Goal: Task Accomplishment & Management: Manage account settings

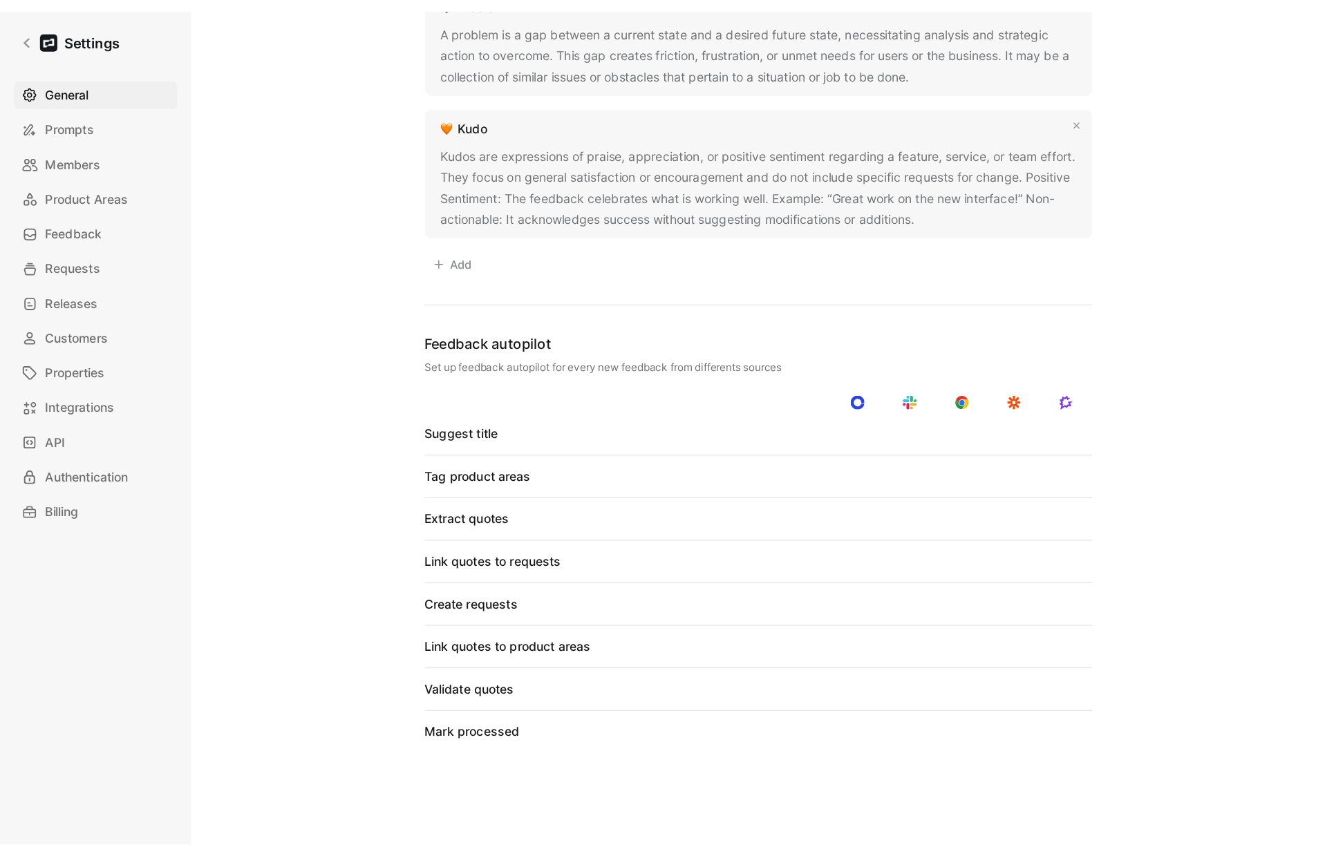
scroll to position [1054, 0]
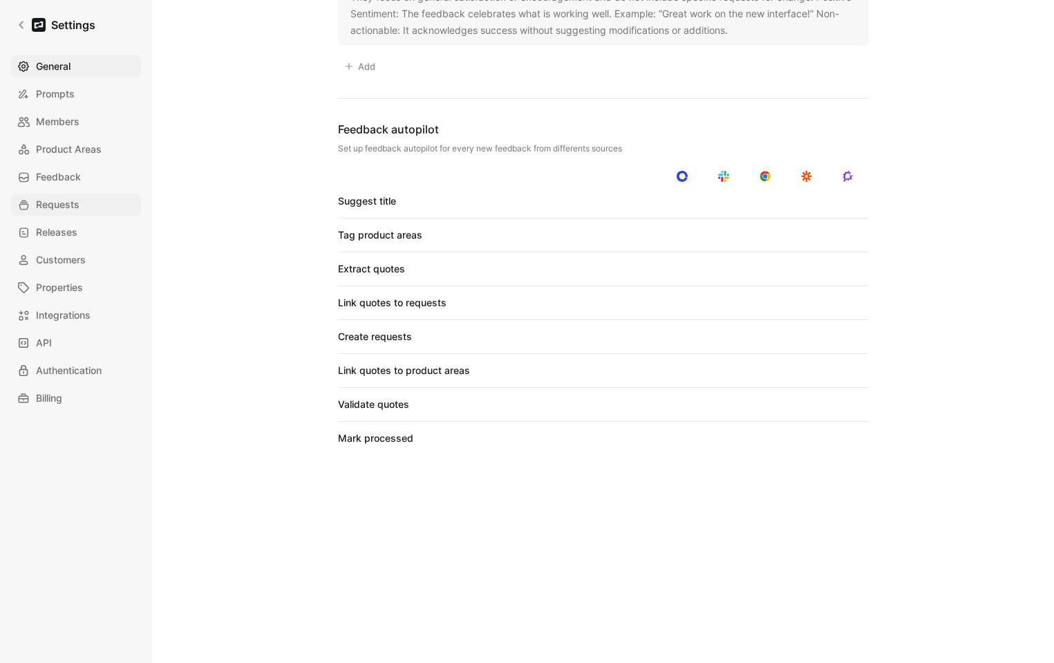
click at [84, 206] on link "Requests" at bounding box center [76, 204] width 130 height 22
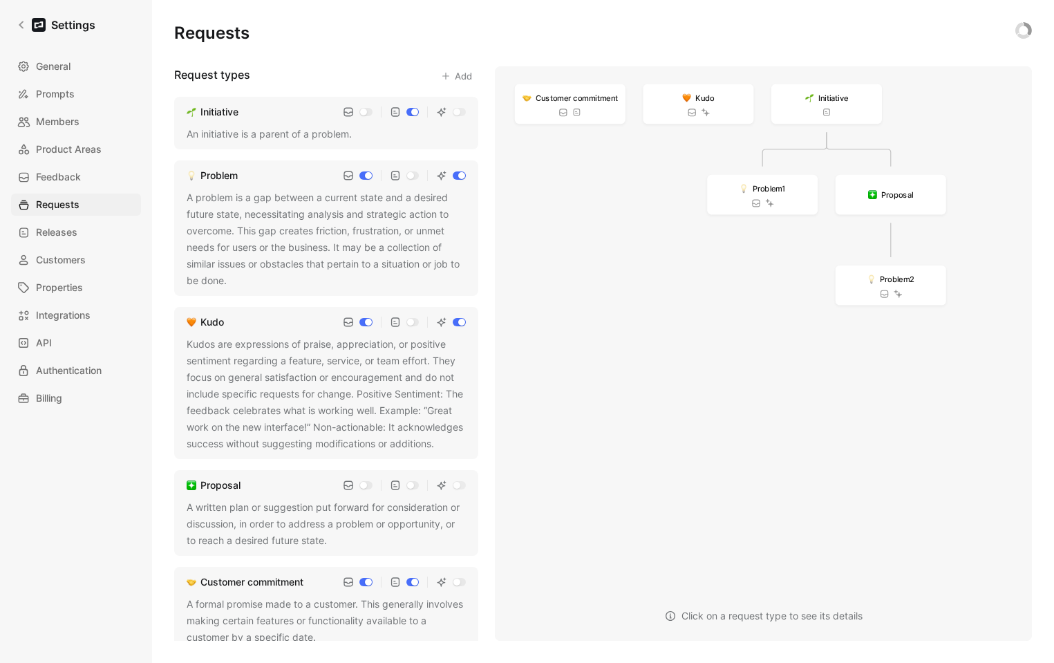
drag, startPoint x: 1043, startPoint y: 657, endPoint x: 1175, endPoint y: 815, distance: 206.5
click at [1053, 662] on html "Settings General Prompts Members Product Areas Feedback Requests Releases Custo…" at bounding box center [527, 331] width 1054 height 663
click at [56, 124] on span "Members" at bounding box center [58, 121] width 44 height 17
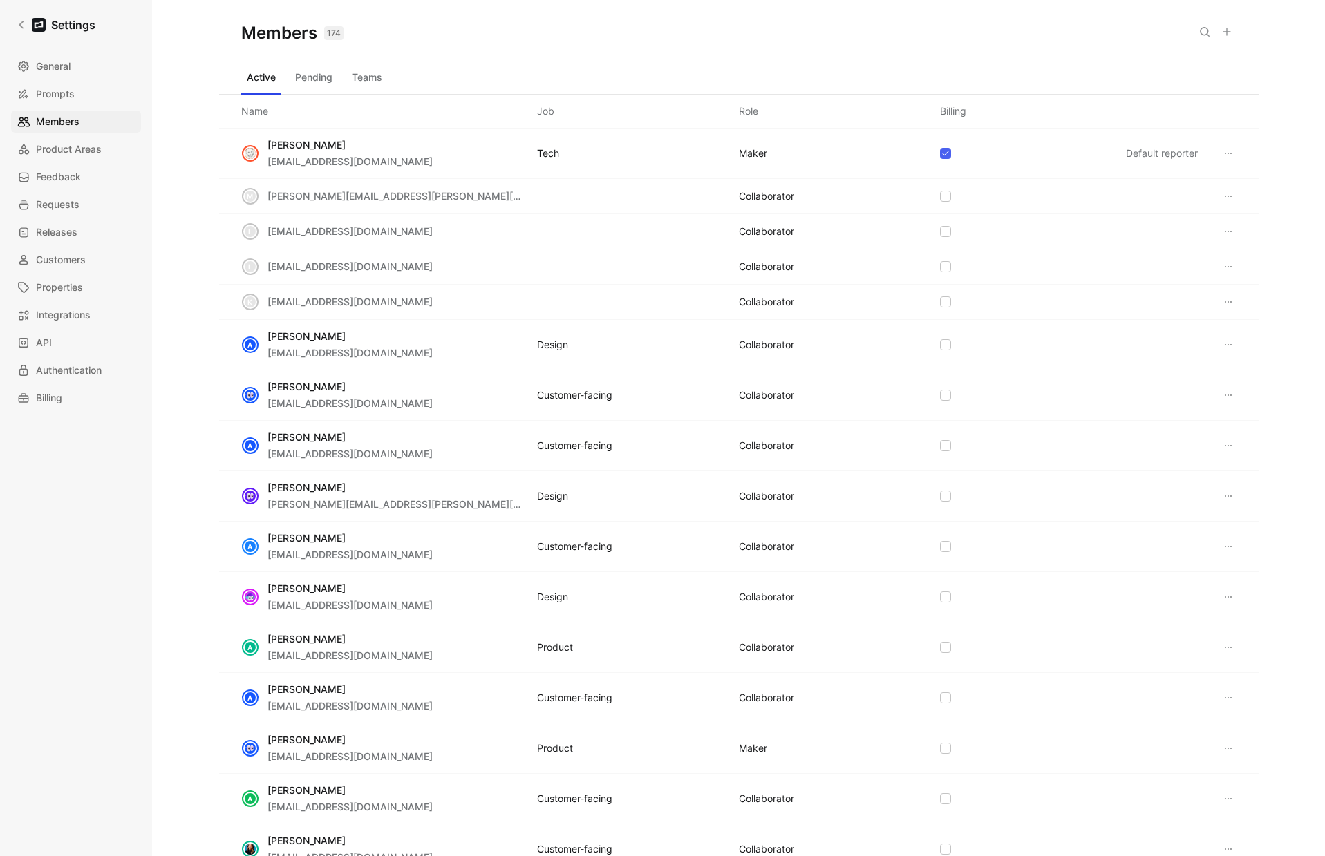
click at [384, 76] on button "Teams" at bounding box center [366, 77] width 41 height 22
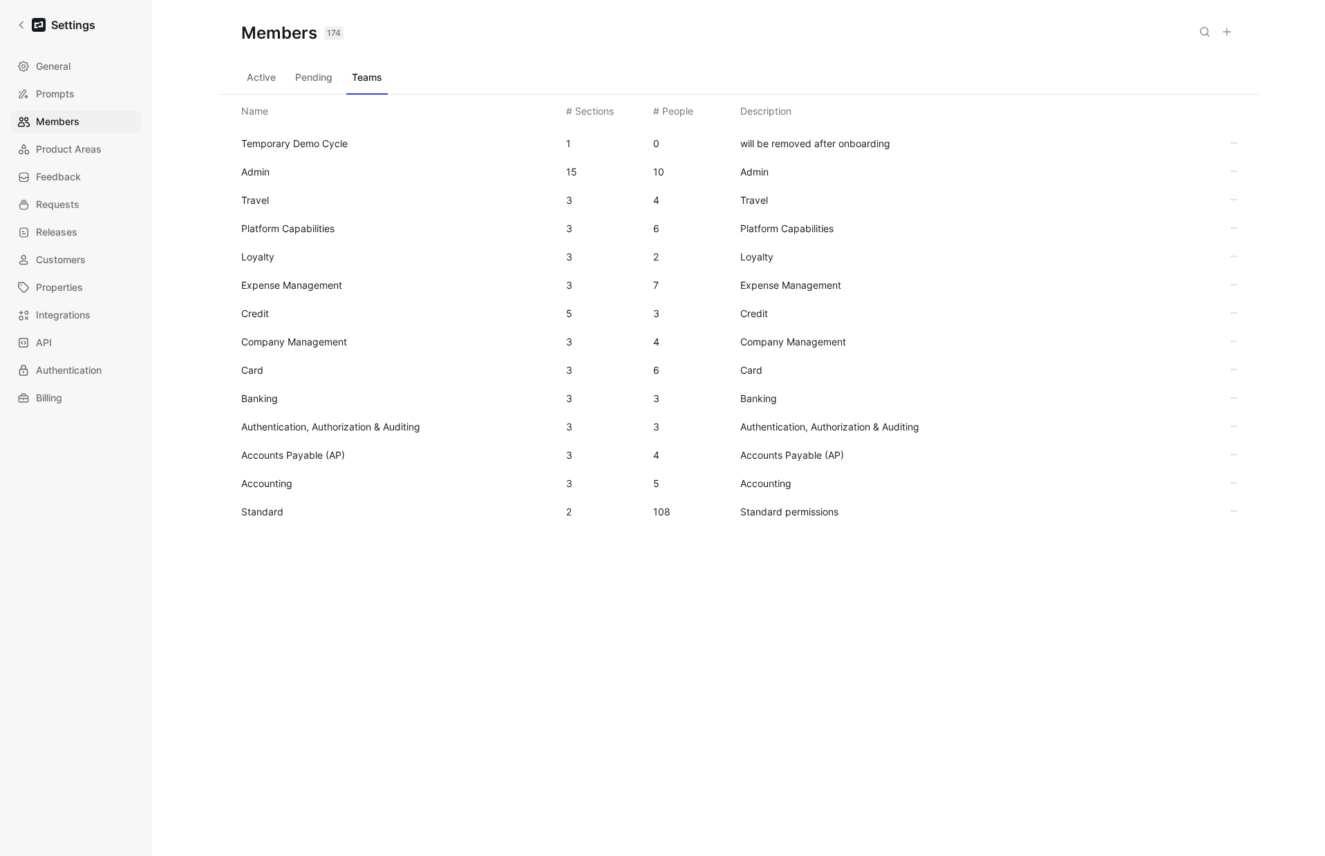
click at [319, 498] on div "Standard 2 108 Standard permissions" at bounding box center [738, 512] width 1017 height 28
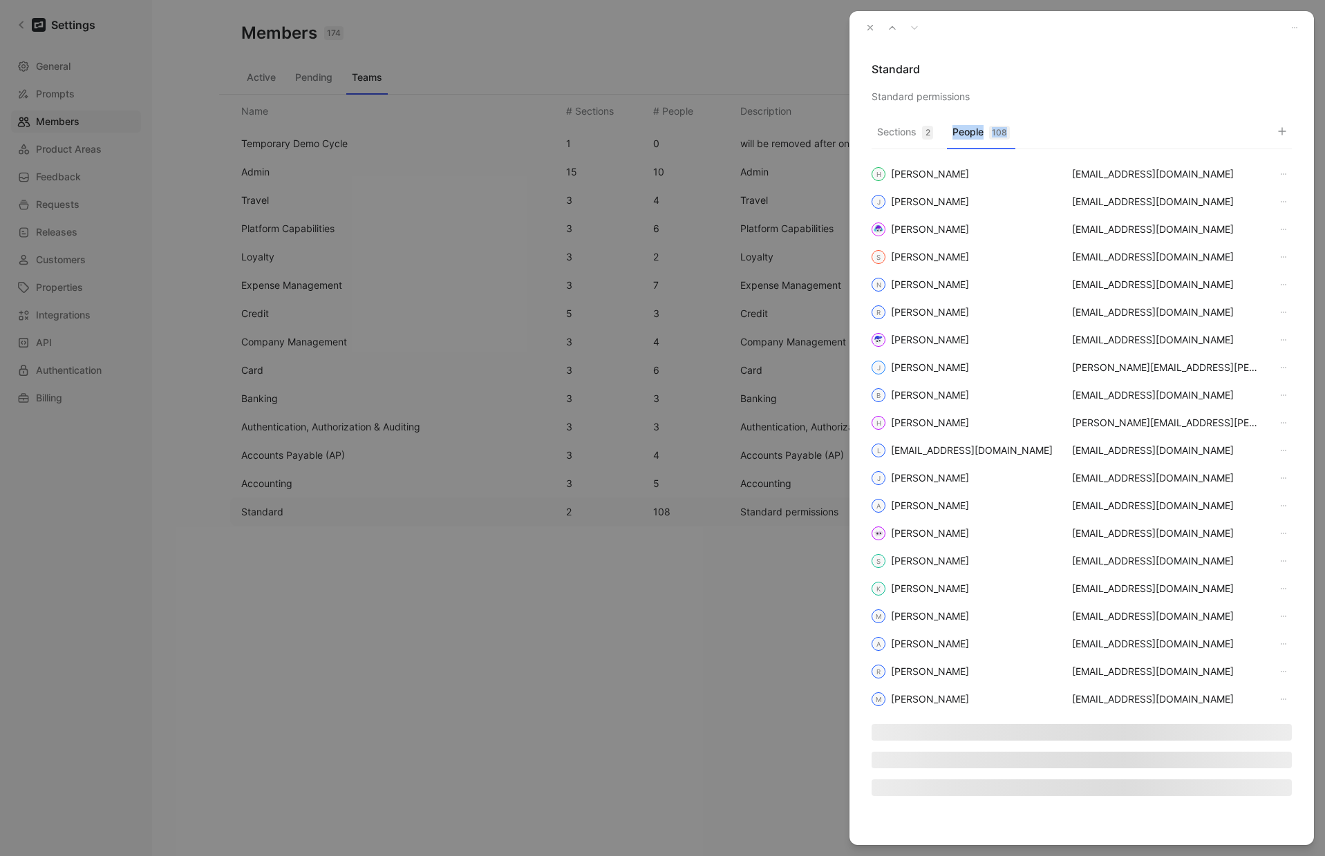
click at [990, 134] on button "People 108" at bounding box center [981, 135] width 68 height 27
click at [1053, 130] on icon "button" at bounding box center [1281, 131] width 11 height 11
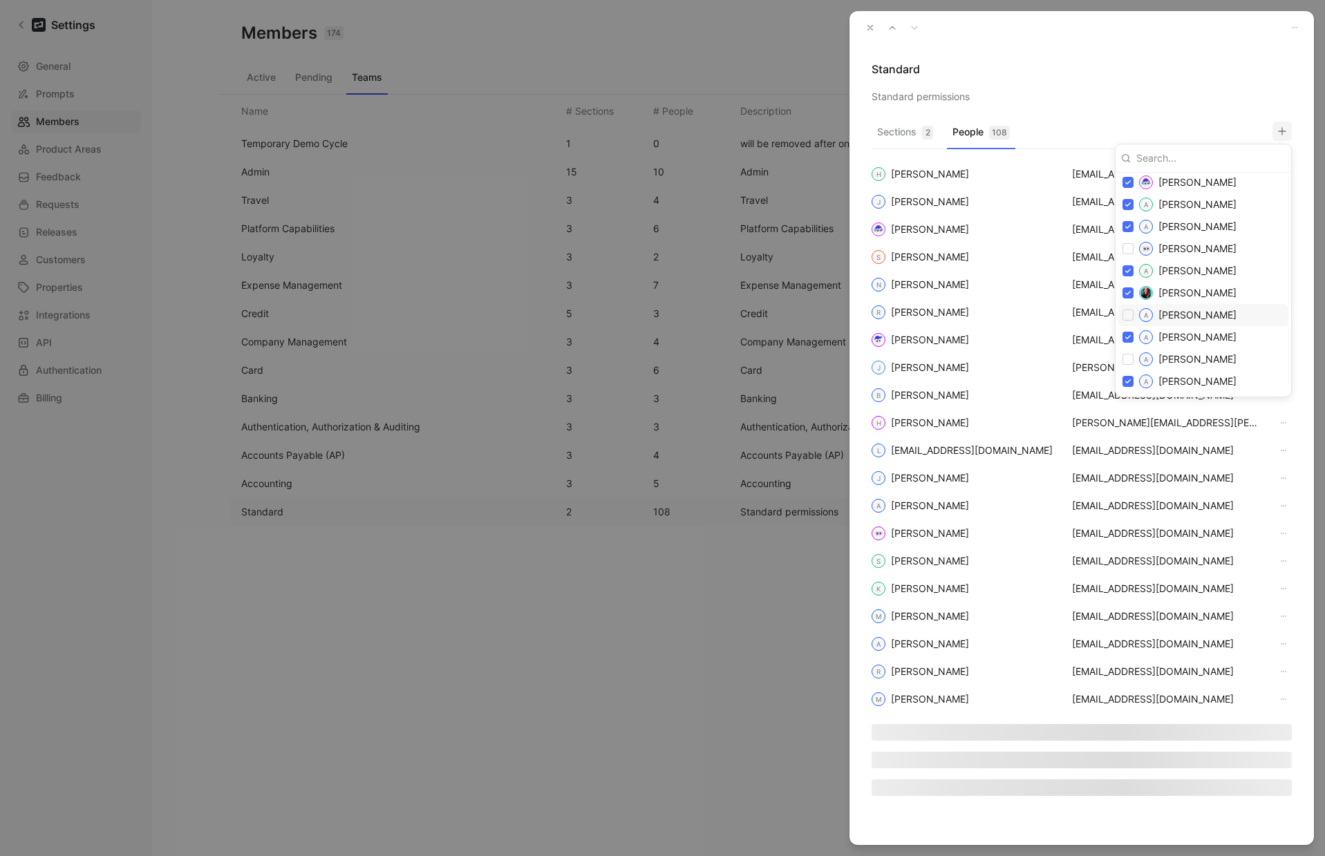
scroll to position [226, 0]
click at [1053, 310] on input "checkbox" at bounding box center [1127, 314] width 11 height 11
checkbox input "true"
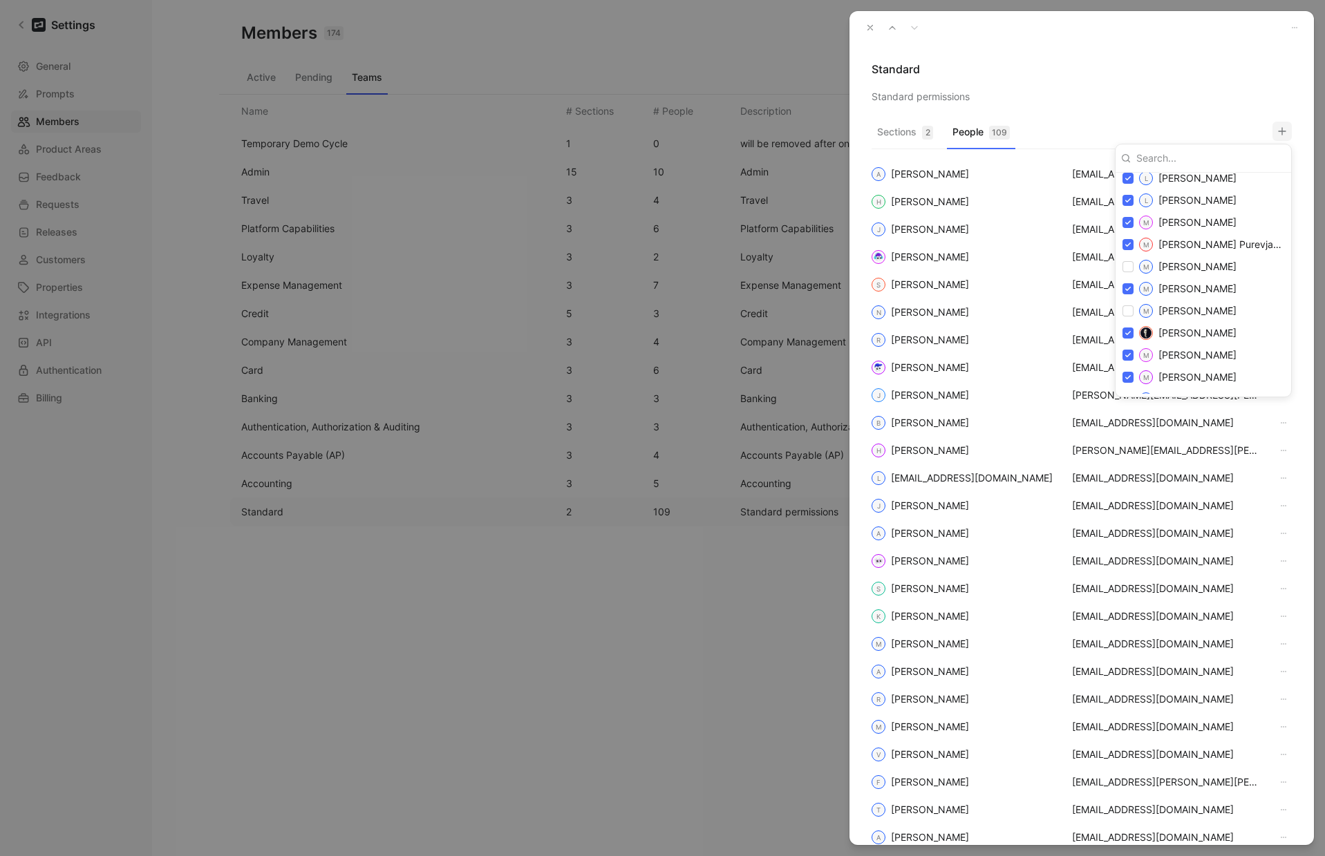
scroll to position [1800, 0]
click at [1053, 306] on input "checkbox" at bounding box center [1127, 310] width 11 height 11
checkbox input "true"
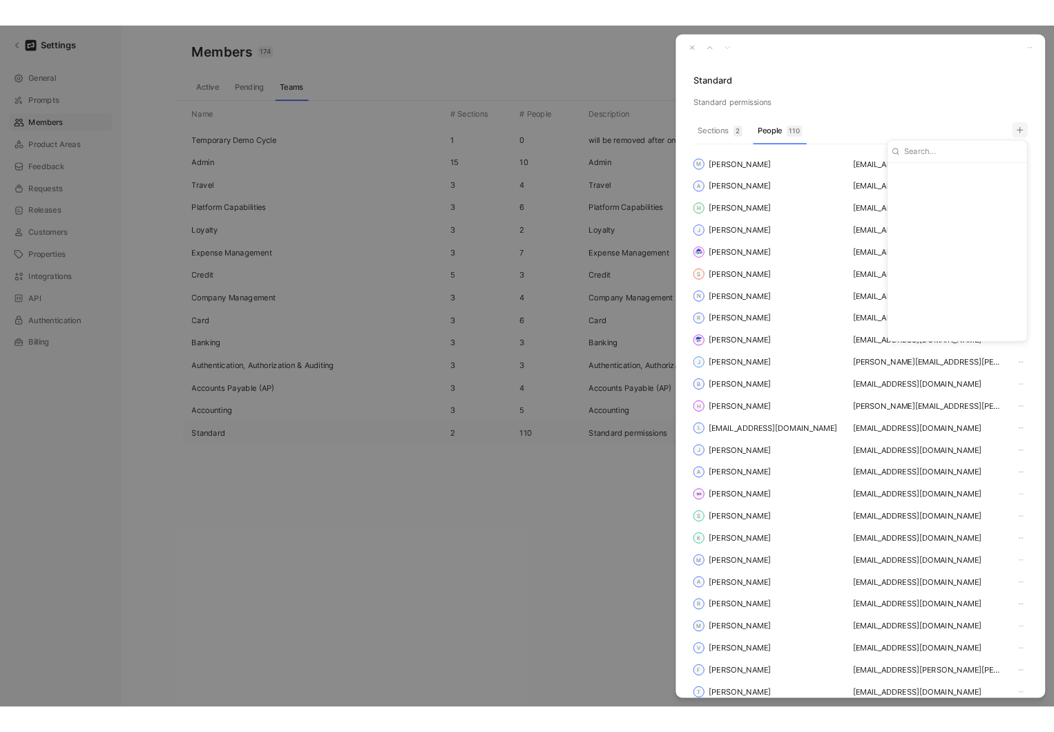
scroll to position [0, 0]
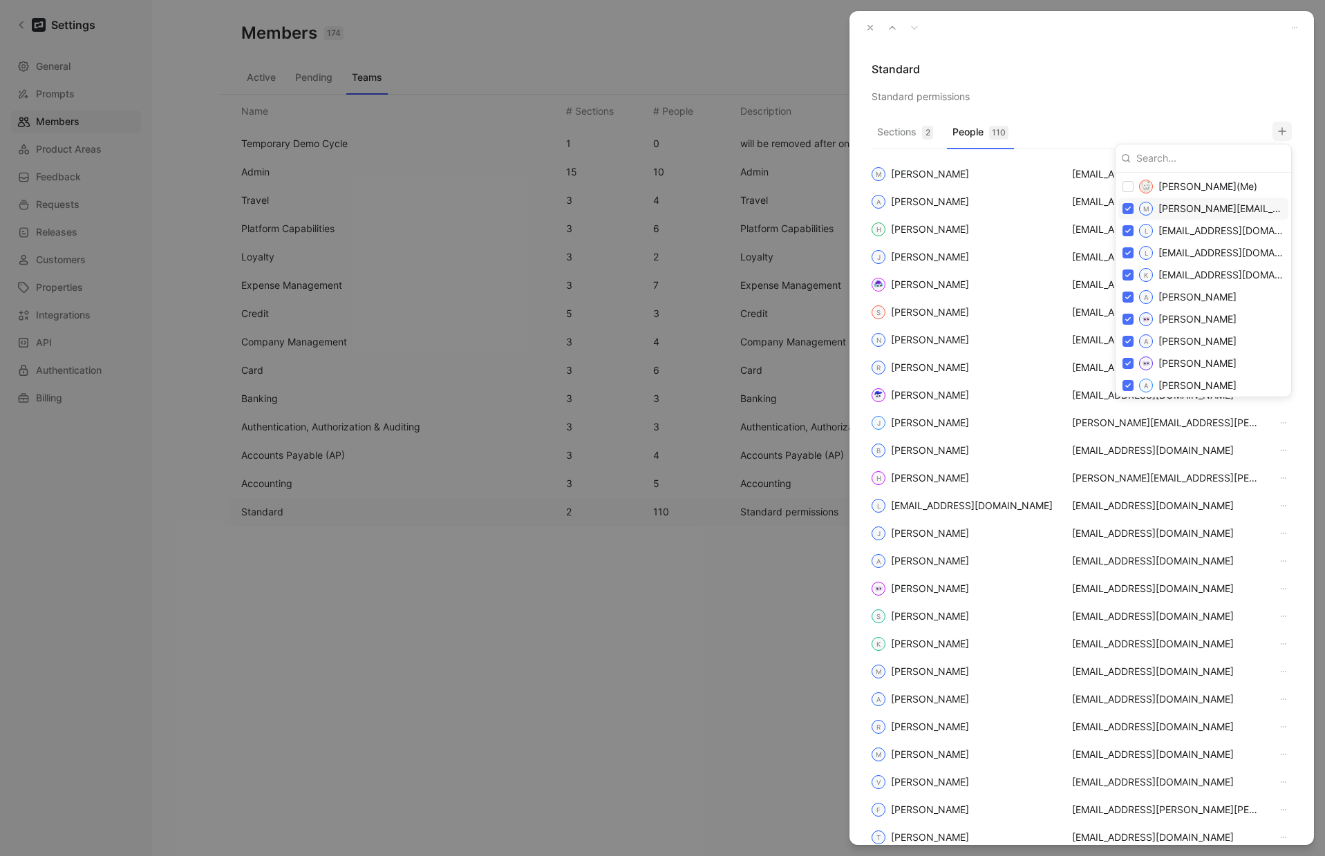
click at [1053, 68] on div at bounding box center [662, 428] width 1325 height 856
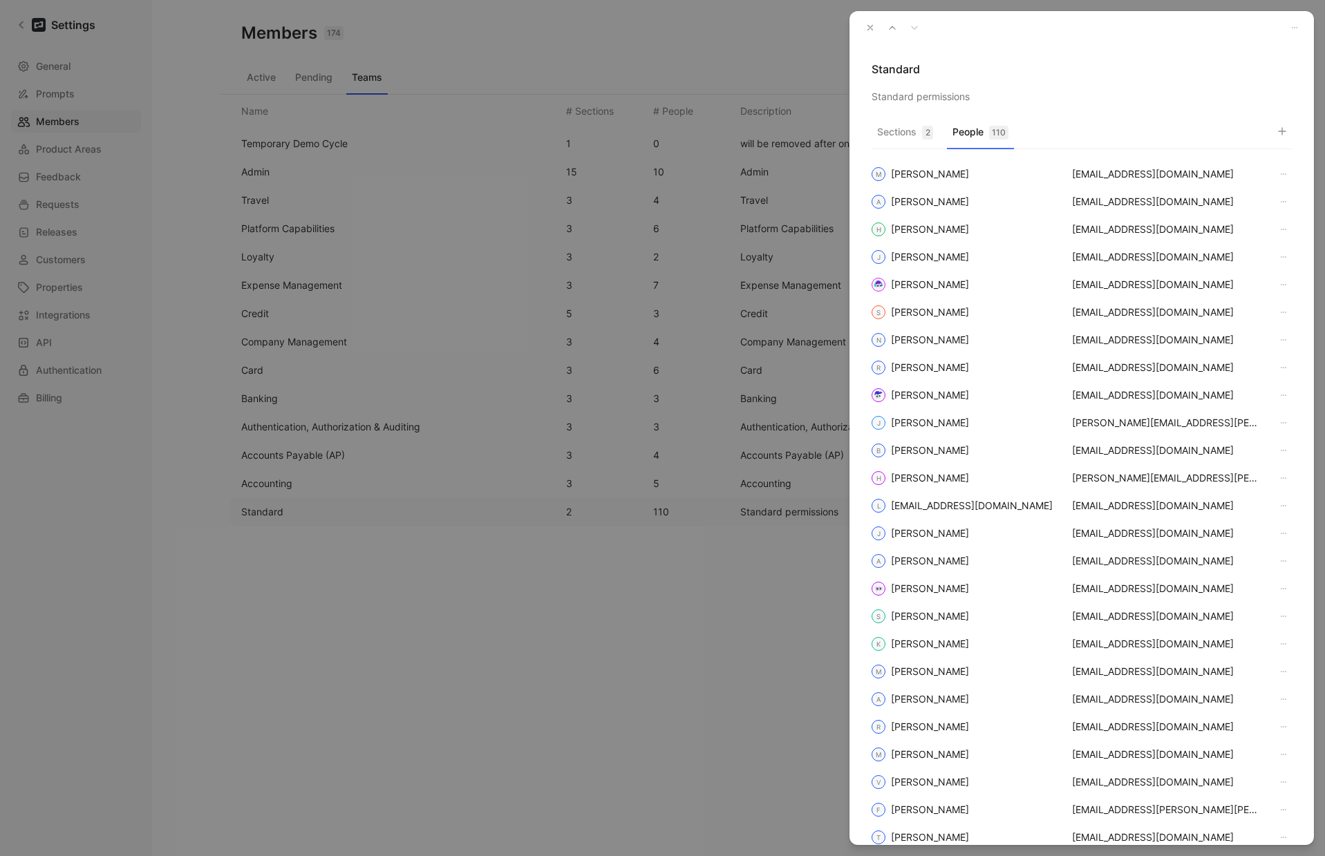
click at [873, 28] on icon "button" at bounding box center [870, 28] width 10 height 10
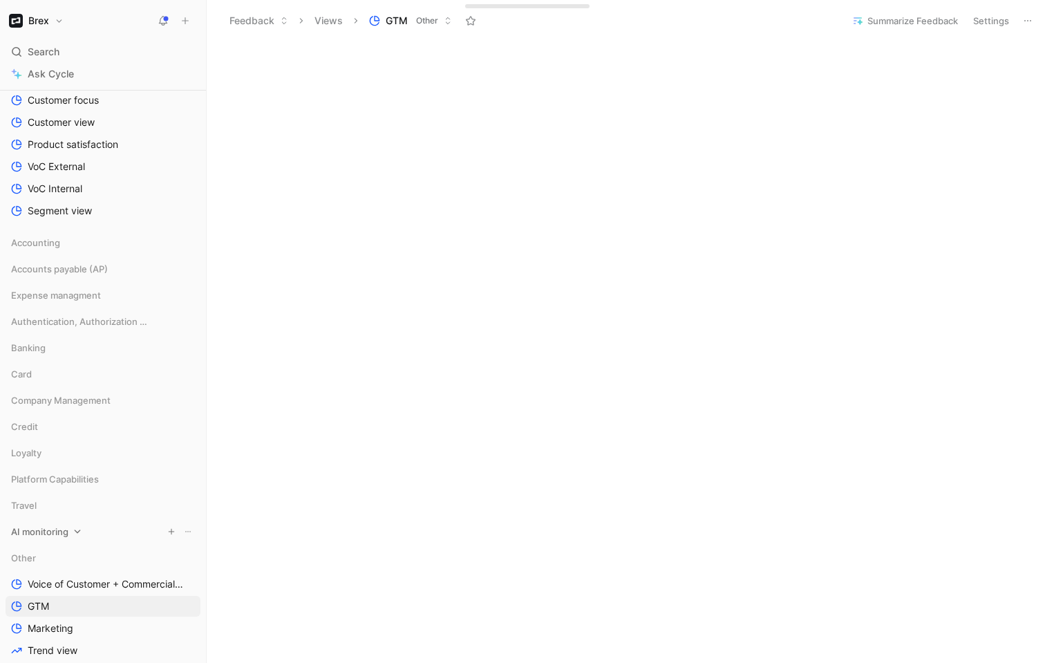
scroll to position [554, 0]
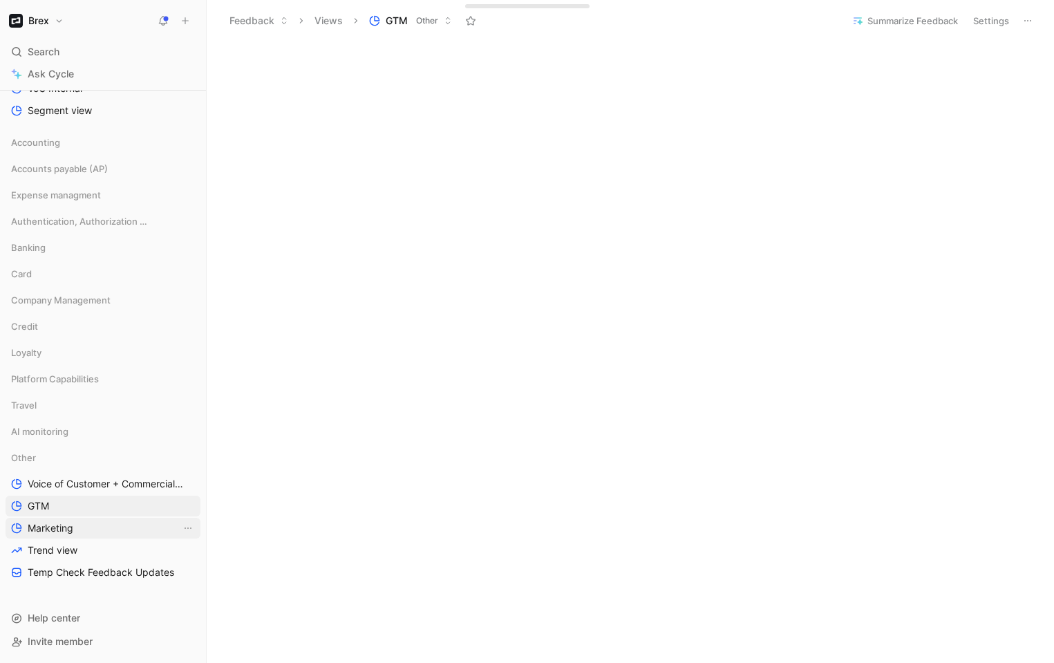
click at [34, 521] on span "Marketing" at bounding box center [51, 528] width 46 height 14
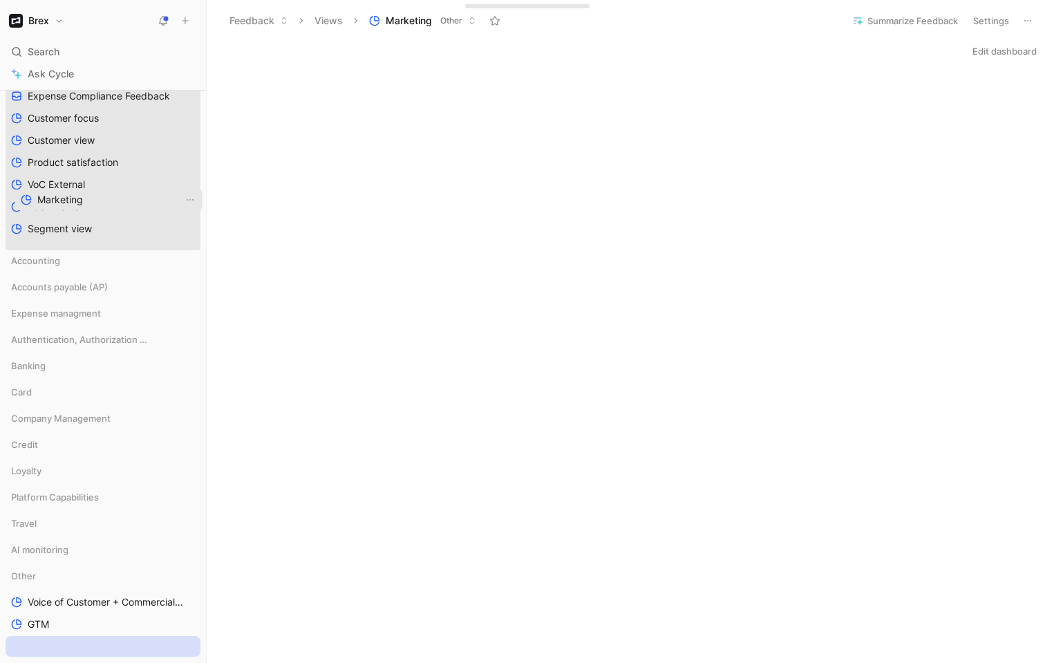
scroll to position [431, 0]
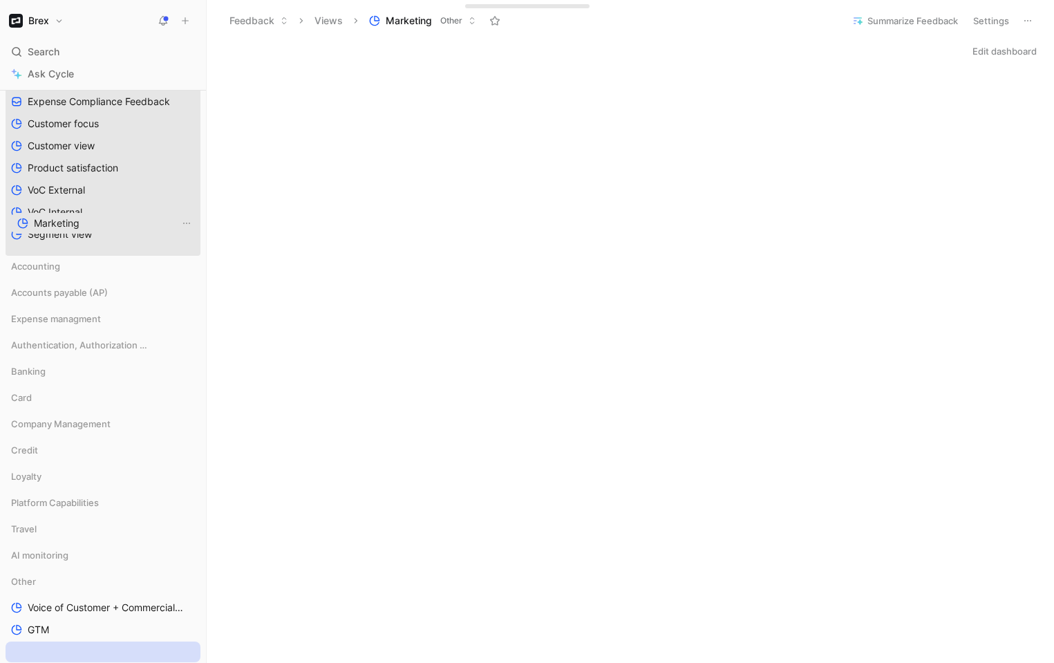
drag, startPoint x: 55, startPoint y: 631, endPoint x: 62, endPoint y: 224, distance: 407.1
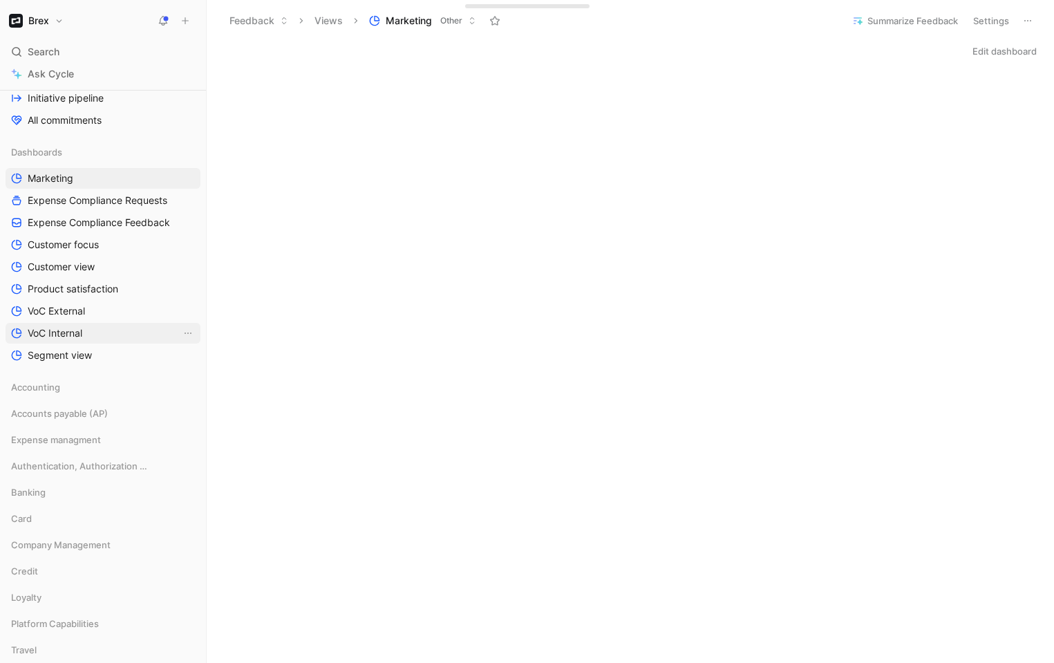
scroll to position [301, 0]
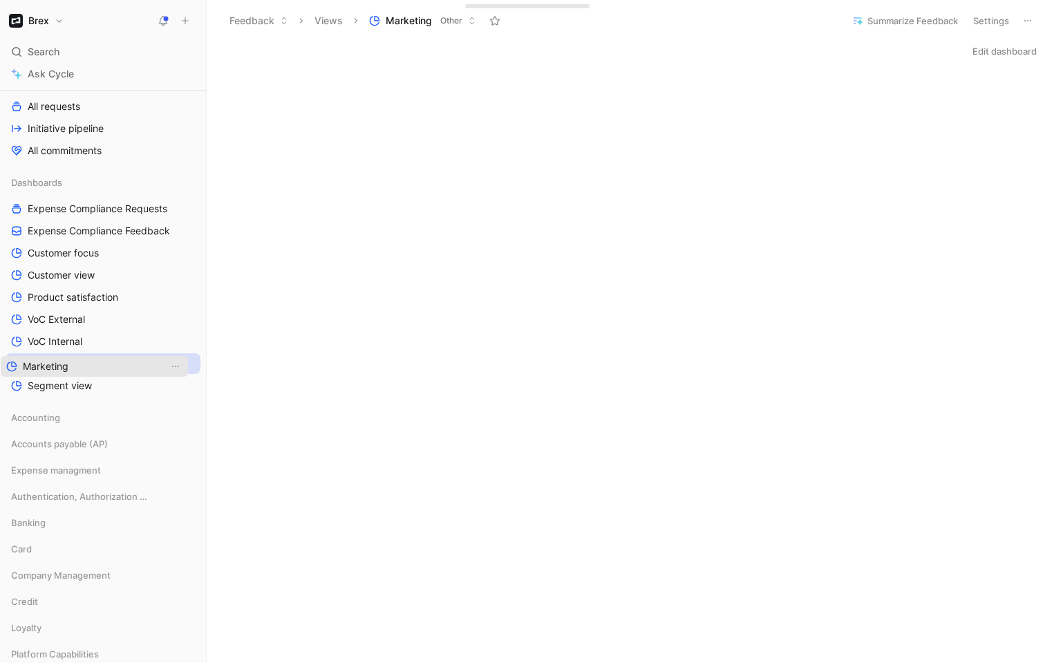
drag, startPoint x: 78, startPoint y: 209, endPoint x: 73, endPoint y: 366, distance: 157.6
click at [95, 209] on span "Expense Compliance Requests" at bounding box center [98, 209] width 140 height 14
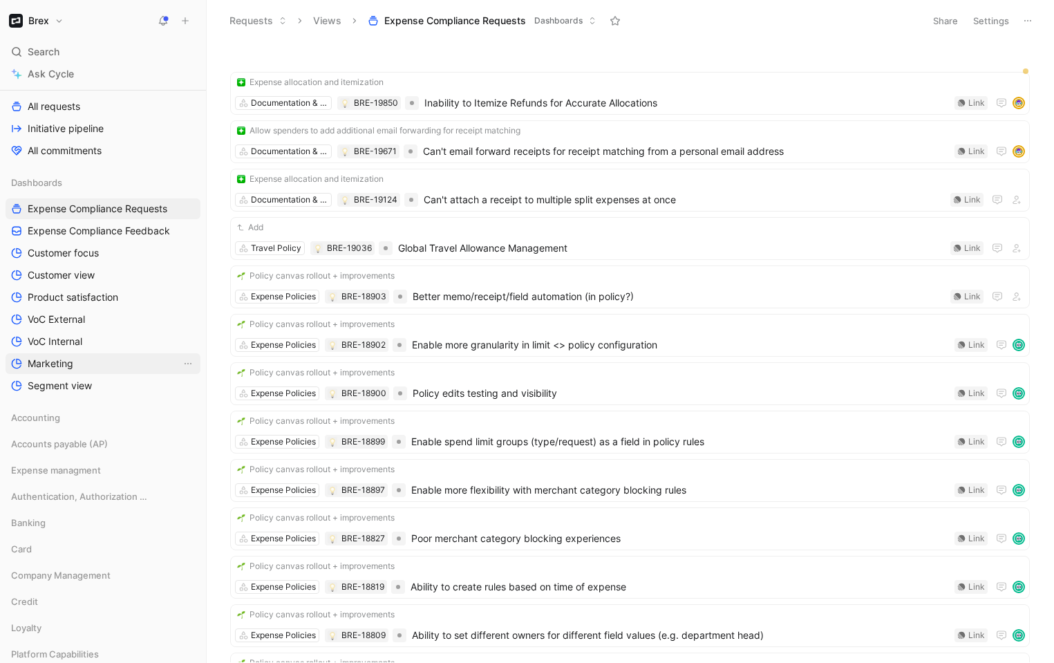
click at [82, 363] on link "Marketing" at bounding box center [103, 363] width 195 height 21
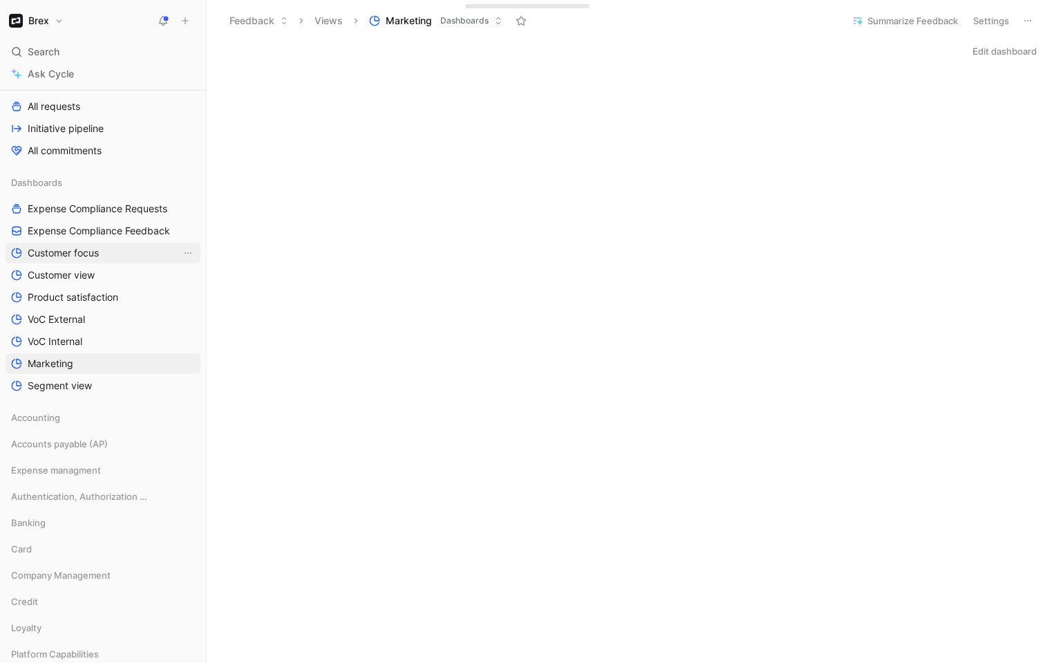
click at [84, 252] on span "Customer focus" at bounding box center [63, 253] width 71 height 14
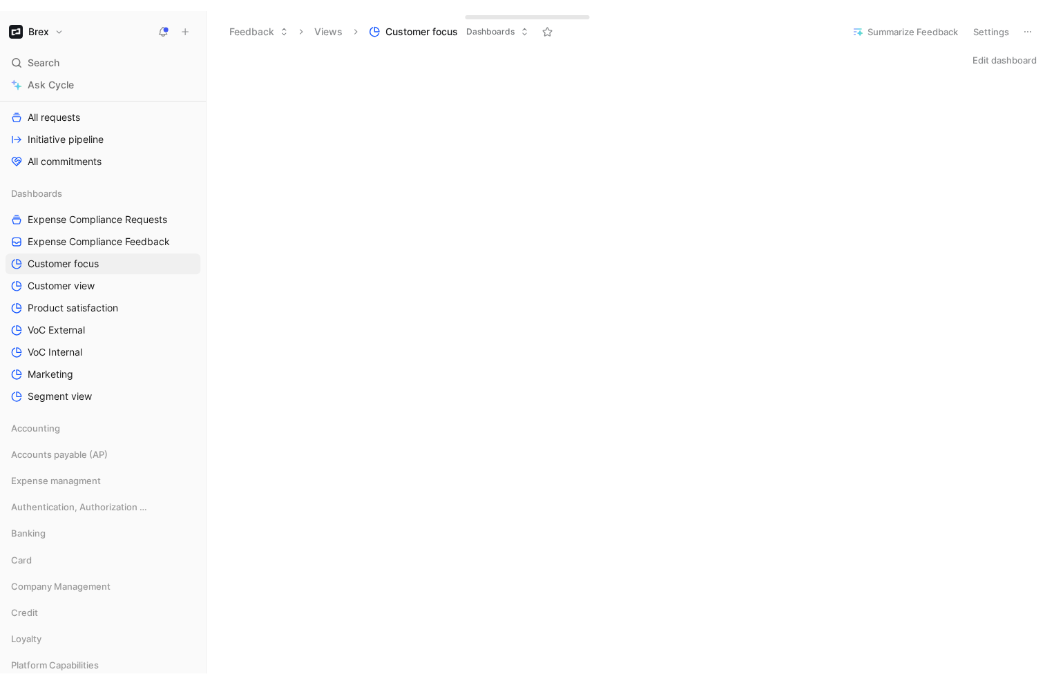
scroll to position [3, 0]
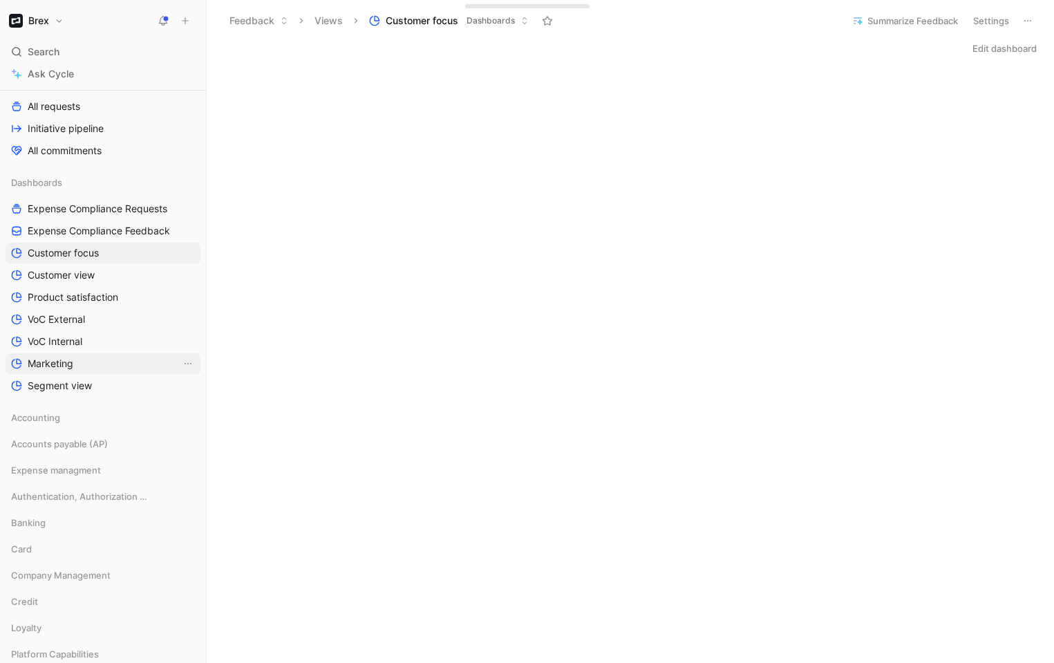
click at [79, 362] on link "Marketing" at bounding box center [103, 363] width 195 height 21
click at [78, 250] on span "Customer focus" at bounding box center [63, 253] width 71 height 14
